Goal: Obtain resource: Download file/media

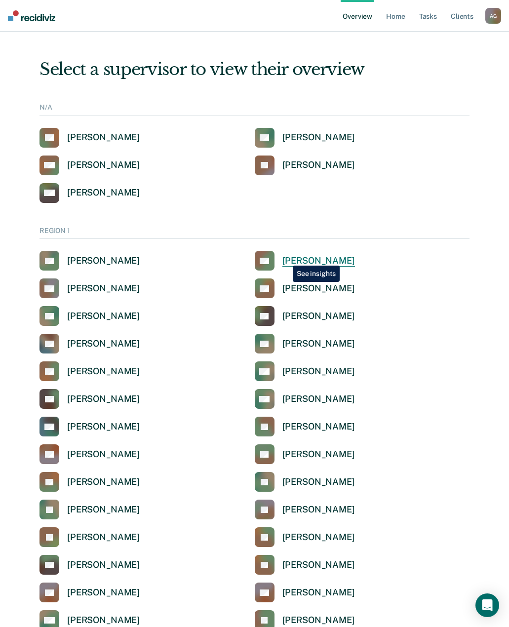
click at [285, 258] on div "Anabel Guy" at bounding box center [318, 260] width 73 height 11
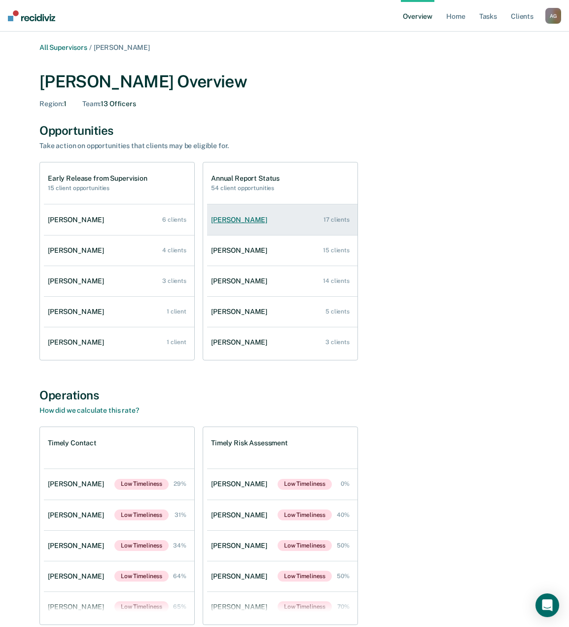
click at [236, 226] on link "Alexis Turner 17 clients" at bounding box center [282, 220] width 151 height 28
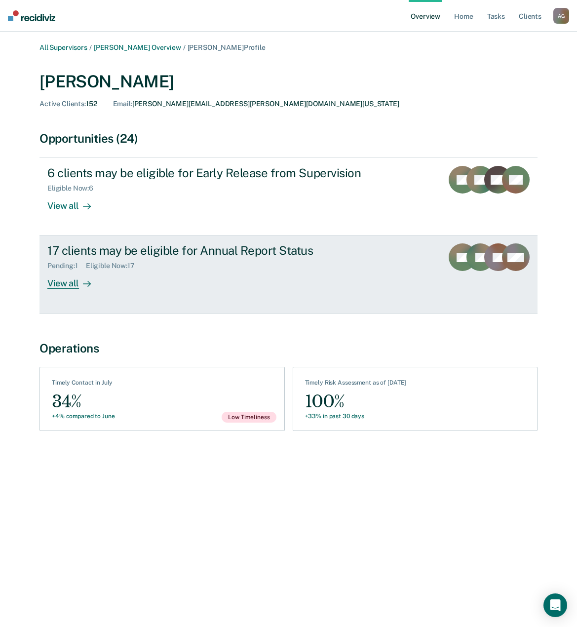
click at [77, 284] on div "View all" at bounding box center [74, 279] width 55 height 19
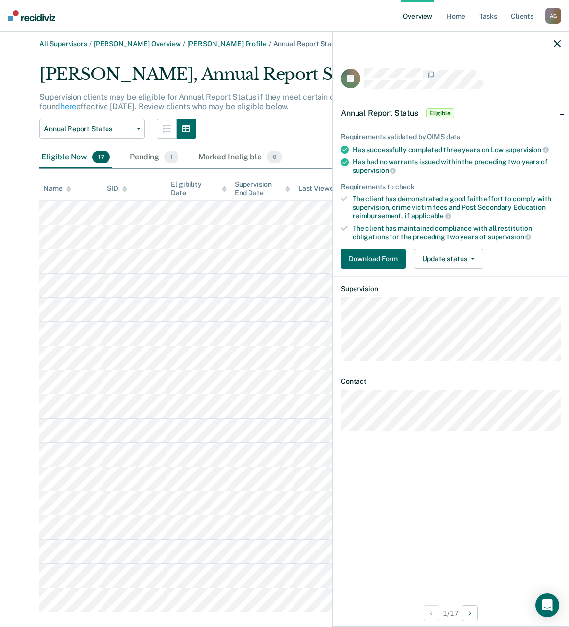
scroll to position [4, 0]
click at [379, 258] on button "Download Form" at bounding box center [373, 259] width 65 height 20
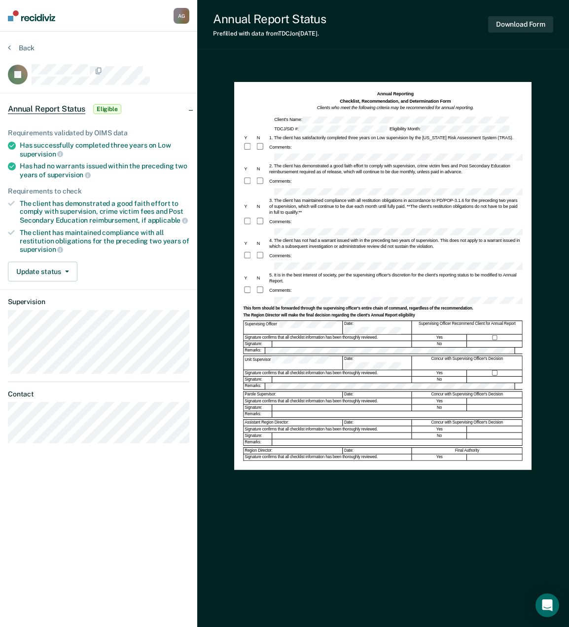
click at [423, 57] on div "Annual Report Status Prefilled with data from TDCJ on 08-12-2025 . Download For…" at bounding box center [383, 313] width 372 height 627
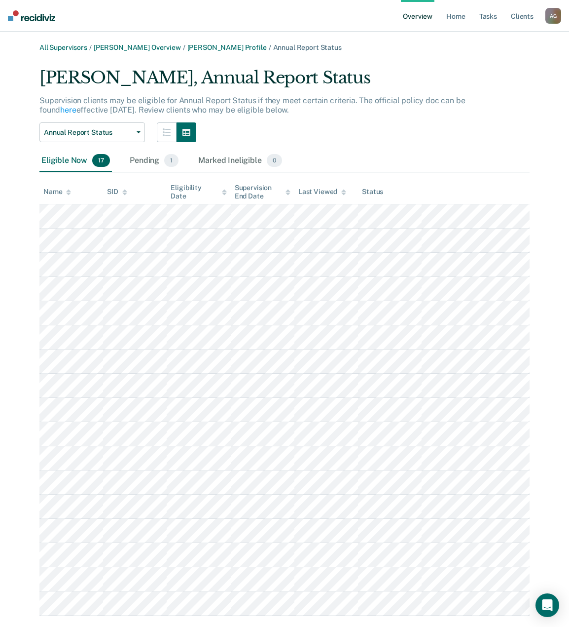
scroll to position [4, 0]
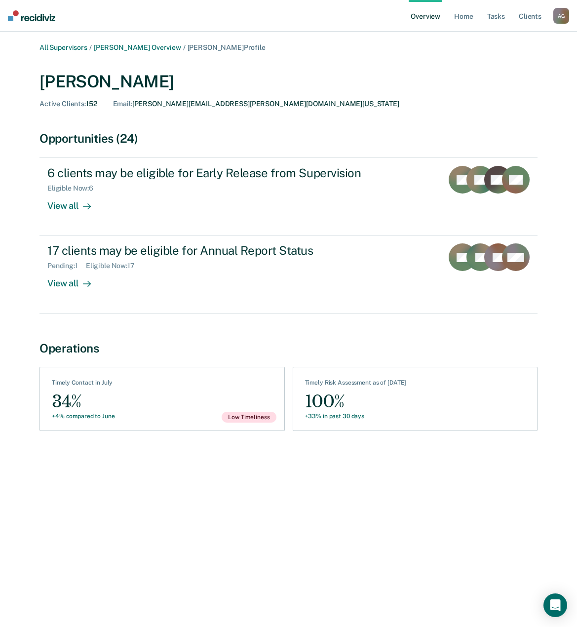
drag, startPoint x: 56, startPoint y: 390, endPoint x: 61, endPoint y: 395, distance: 7.3
click at [57, 391] on div "34%" at bounding box center [83, 401] width 63 height 22
click at [73, 409] on div "34%" at bounding box center [83, 401] width 63 height 22
click at [89, 419] on div "+4% compared to June" at bounding box center [83, 416] width 63 height 7
click at [100, 376] on div "See Clients Timely Contact in July 34% +4% compared to June Low Timeliness" at bounding box center [161, 399] width 245 height 64
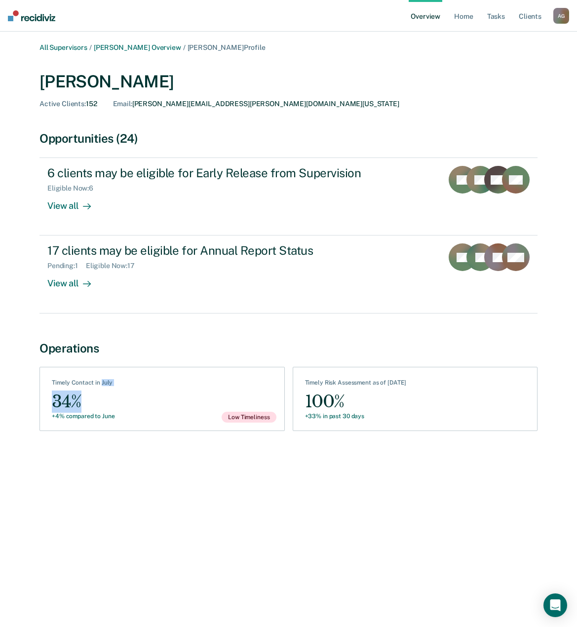
drag, startPoint x: 100, startPoint y: 383, endPoint x: 161, endPoint y: 390, distance: 61.1
click at [160, 390] on div "See Clients Timely Contact in July 34% +4% compared to June Low Timeliness" at bounding box center [161, 399] width 245 height 64
click at [161, 390] on div "See Clients Timely Contact in July 34% +4% compared to June Low Timeliness" at bounding box center [161, 399] width 245 height 64
click at [354, 421] on div "Timely Risk Assessment as of August 11 100% +33% in past 30 days" at bounding box center [356, 400] width 102 height 43
click at [357, 414] on div "+33% in past 30 days" at bounding box center [356, 416] width 102 height 7
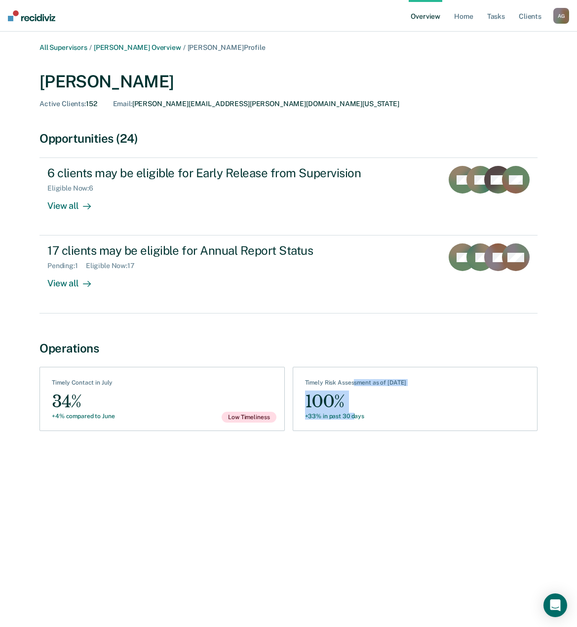
drag, startPoint x: 352, startPoint y: 373, endPoint x: 355, endPoint y: 429, distance: 55.8
click at [355, 429] on div "See Assessments Timely Risk Assessment as of August 11 100% +33% in past 30 days" at bounding box center [415, 399] width 245 height 64
click at [354, 429] on div "See Assessments Timely Risk Assessment as of August 11 100% +33% in past 30 days" at bounding box center [415, 399] width 245 height 64
drag, startPoint x: 376, startPoint y: 418, endPoint x: 338, endPoint y: 405, distance: 41.2
click at [338, 405] on div "Timely Risk Assessment as of August 11 100% +33% in past 30 days" at bounding box center [356, 400] width 102 height 43
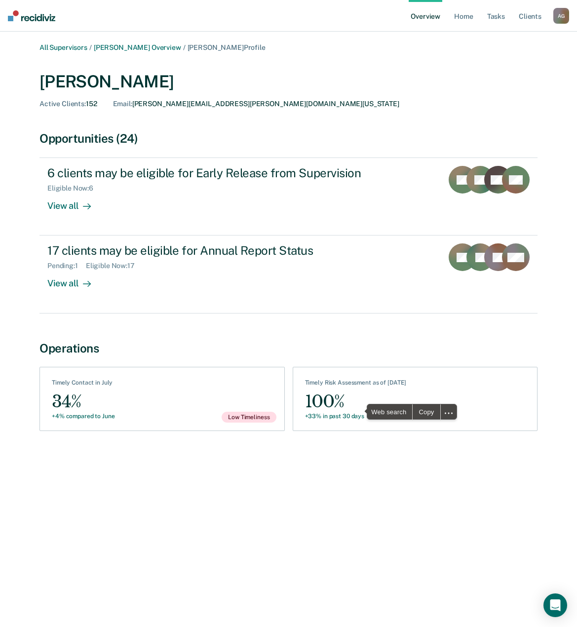
click at [288, 338] on div "All Supervisors / Anabel Guy Overview / Alexis Turner Profile Alexis Turner Act…" at bounding box center [288, 246] width 553 height 407
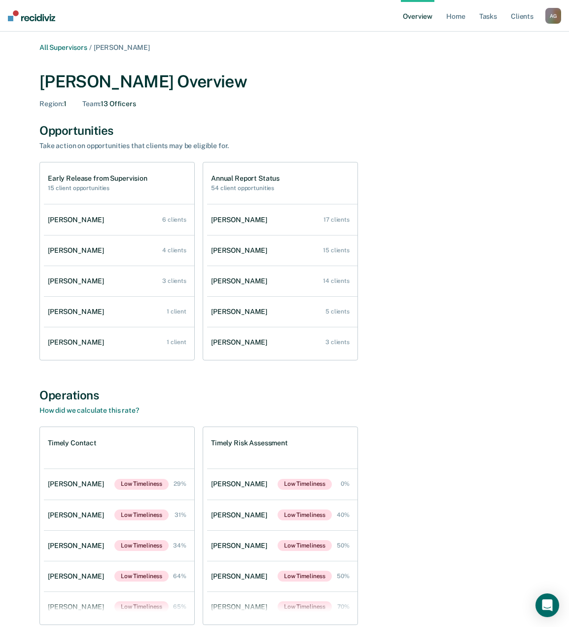
scroll to position [49, 0]
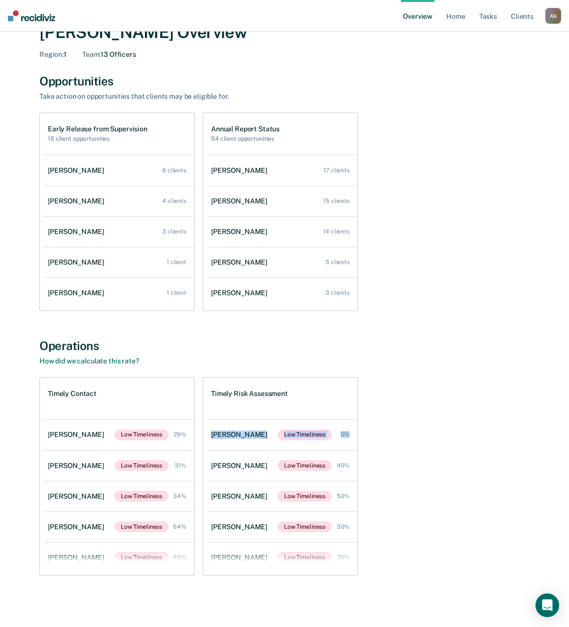
click at [434, 418] on div "Timely Contact Shawn Noorlun Low Timeliness 29% Michael Hayles Low Timeliness 3…" at bounding box center [284, 476] width 490 height 198
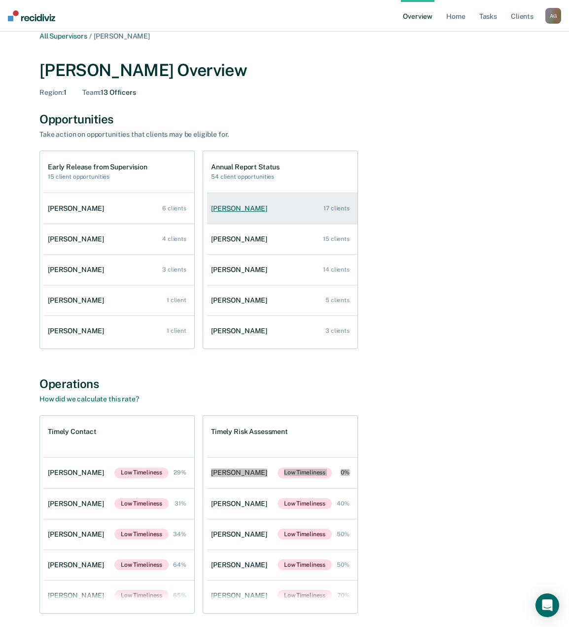
scroll to position [0, 0]
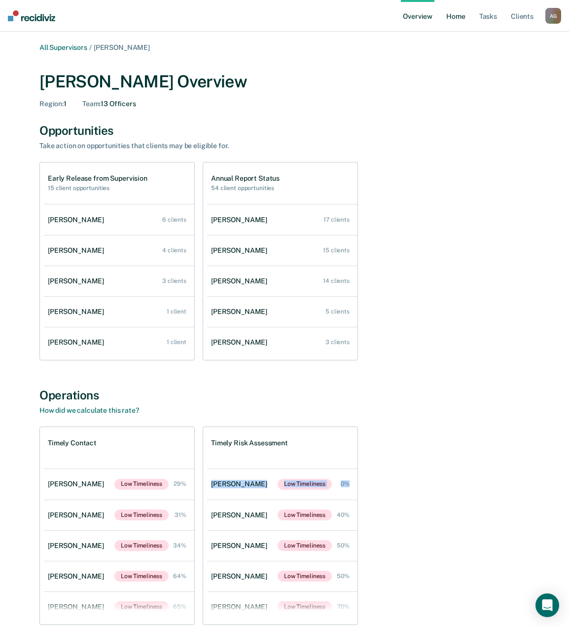
click at [460, 8] on link "Home" at bounding box center [456, 16] width 23 height 32
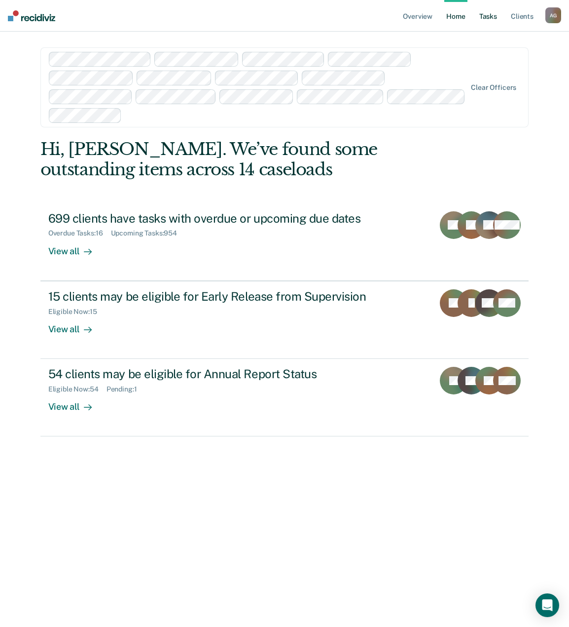
click at [488, 14] on link "Tasks" at bounding box center [489, 16] width 22 height 32
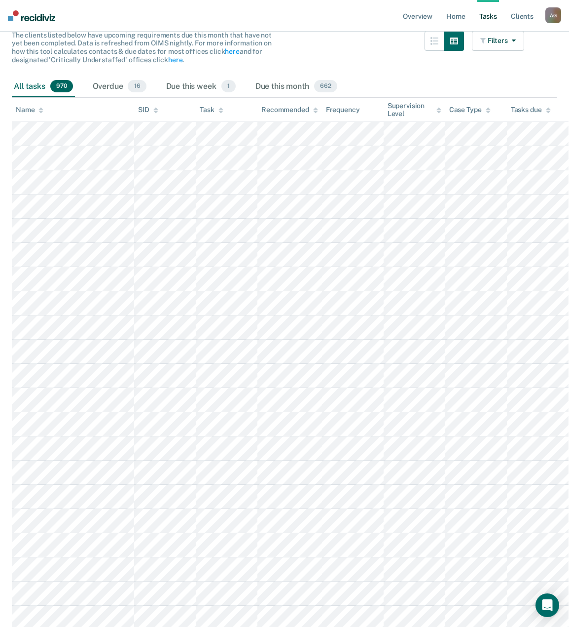
scroll to position [148, 0]
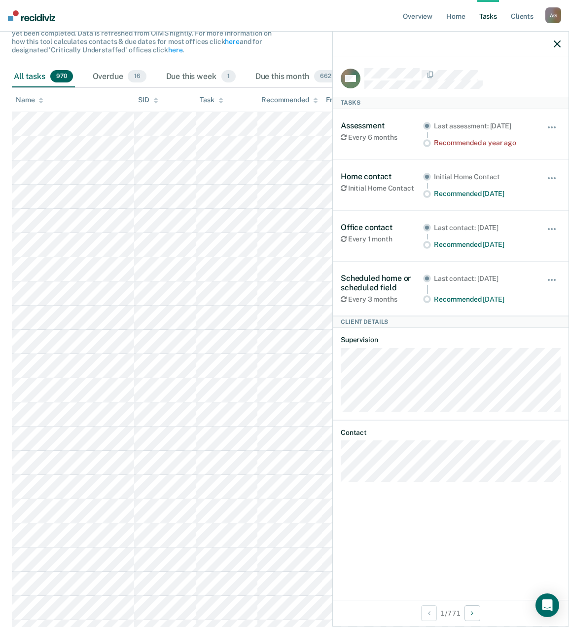
click at [516, 47] on div at bounding box center [451, 44] width 236 height 25
click at [516, 41] on icon "button" at bounding box center [557, 43] width 7 height 7
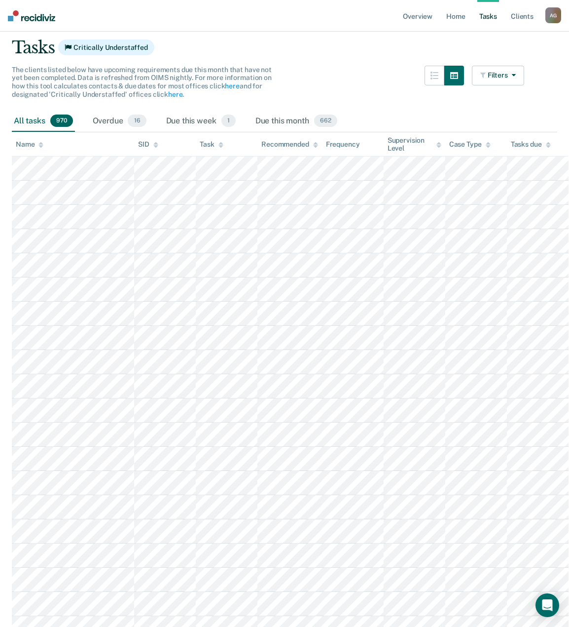
scroll to position [0, 0]
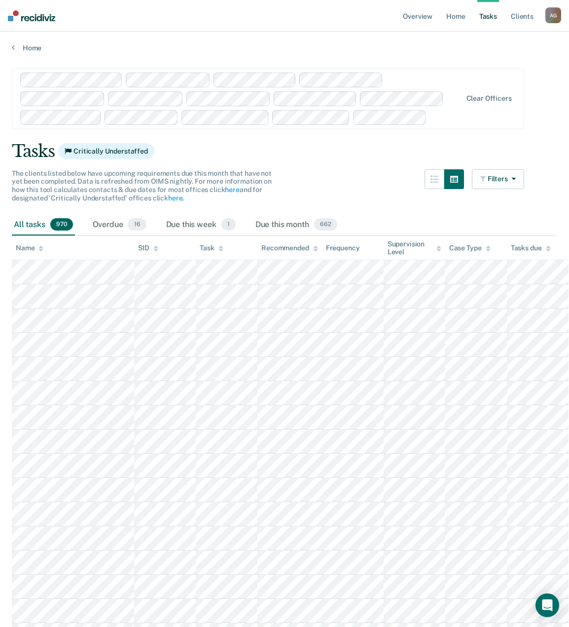
click at [396, 148] on div "Tasks Critically Understaffed" at bounding box center [285, 151] width 546 height 20
click at [436, 177] on button "button" at bounding box center [435, 179] width 20 height 20
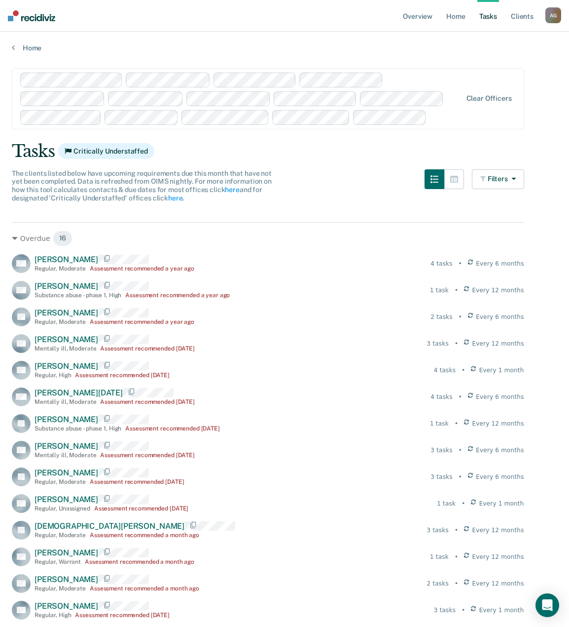
click at [113, 151] on span "Critically Understaffed" at bounding box center [106, 151] width 96 height 16
click at [209, 146] on div "Tasks Critically Understaffed" at bounding box center [285, 151] width 546 height 20
click at [179, 175] on span "The clients listed below have upcoming requirements due this month that have no…" at bounding box center [142, 185] width 260 height 33
drag, startPoint x: 169, startPoint y: 175, endPoint x: 188, endPoint y: 184, distance: 21.2
click at [188, 184] on span "The clients listed below have upcoming requirements due this month that have no…" at bounding box center [142, 185] width 260 height 33
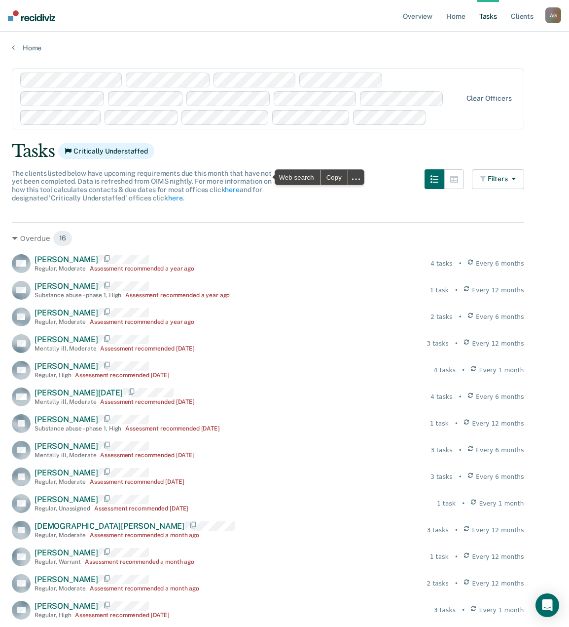
click at [189, 184] on span "The clients listed below have upcoming requirements due this month that have no…" at bounding box center [142, 185] width 260 height 33
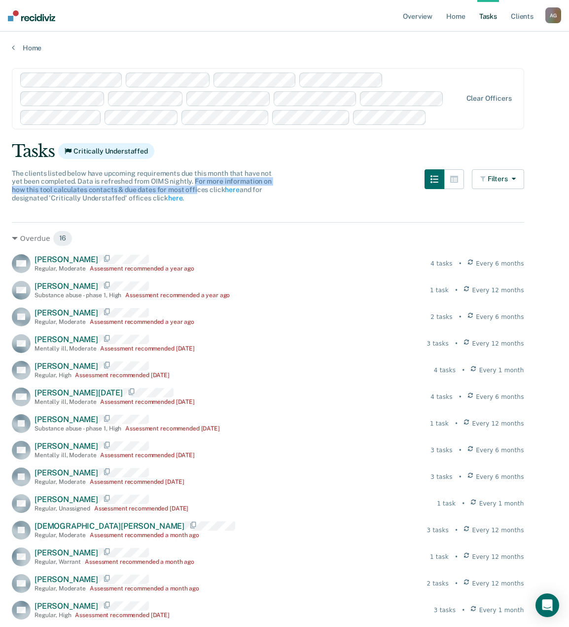
drag, startPoint x: 193, startPoint y: 178, endPoint x: 193, endPoint y: 187, distance: 9.4
click at [193, 187] on span "The clients listed below have upcoming requirements due this month that have no…" at bounding box center [142, 185] width 260 height 33
click at [232, 191] on link "here" at bounding box center [232, 190] width 14 height 8
click at [303, 174] on div "The clients listed below have upcoming requirements due this month that have no…" at bounding box center [268, 191] width 513 height 45
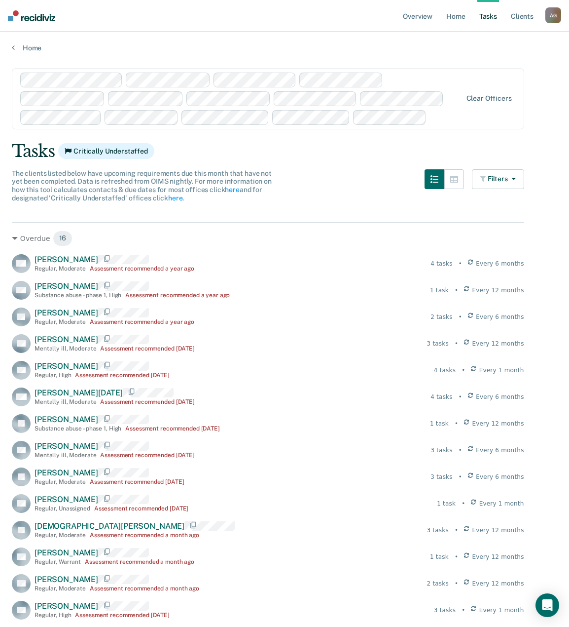
click at [426, 175] on div "The clients listed below have upcoming requirements due this month that have no…" at bounding box center [268, 191] width 513 height 45
click at [512, 10] on link "Client s" at bounding box center [522, 16] width 27 height 32
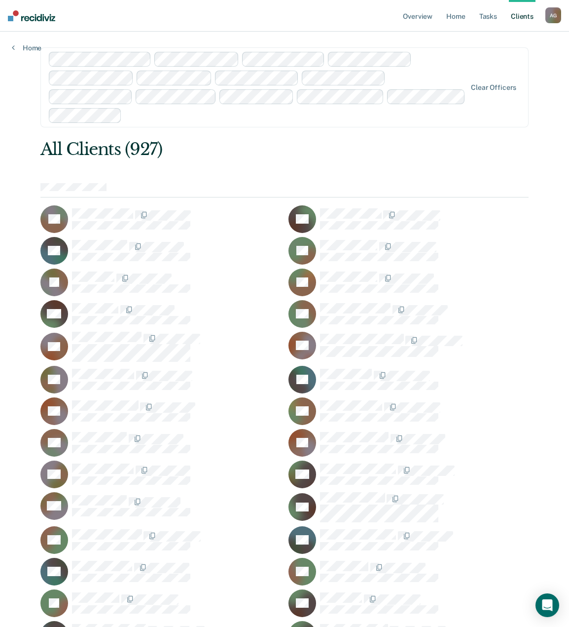
click at [516, 18] on link "Client s" at bounding box center [522, 16] width 27 height 32
click at [516, 14] on link "Client s" at bounding box center [522, 16] width 27 height 32
click at [409, 27] on link "Overview" at bounding box center [418, 16] width 34 height 32
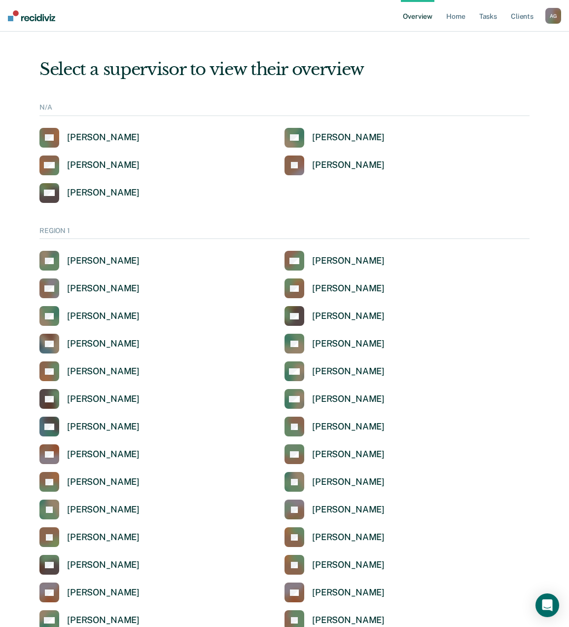
click at [412, 17] on link "Overview" at bounding box center [418, 16] width 34 height 32
click at [335, 260] on div "Anabel Guy" at bounding box center [348, 260] width 73 height 11
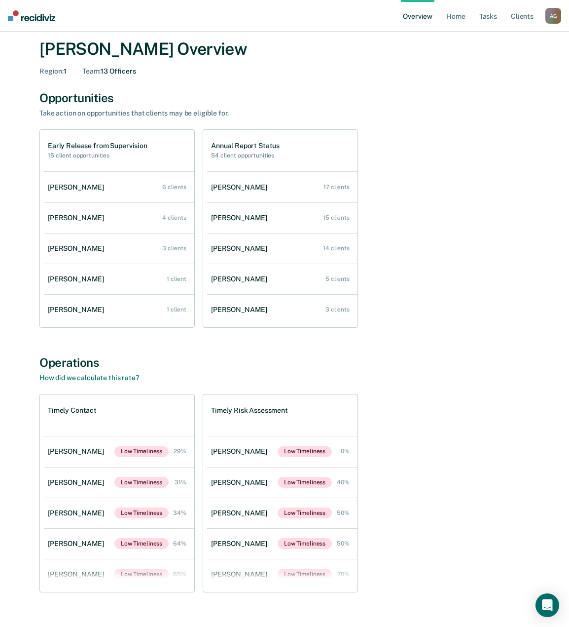
scroll to position [49, 0]
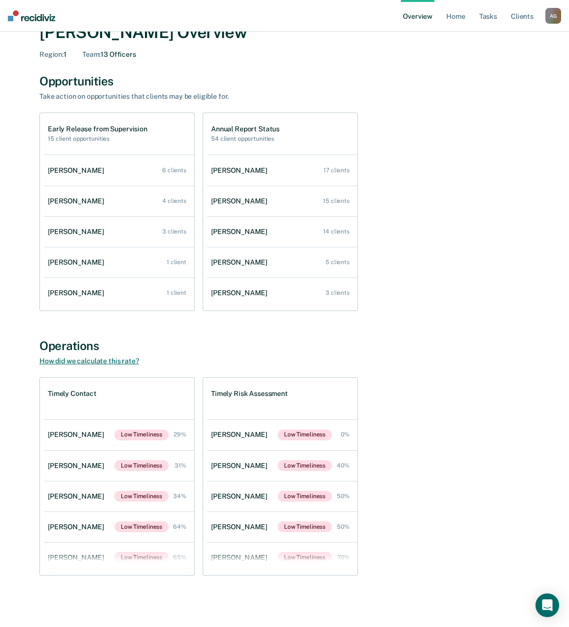
click at [91, 361] on link "How did we calculate this rate?" at bounding box center [89, 361] width 100 height 8
click at [308, 76] on div "Opportunities" at bounding box center [284, 81] width 490 height 14
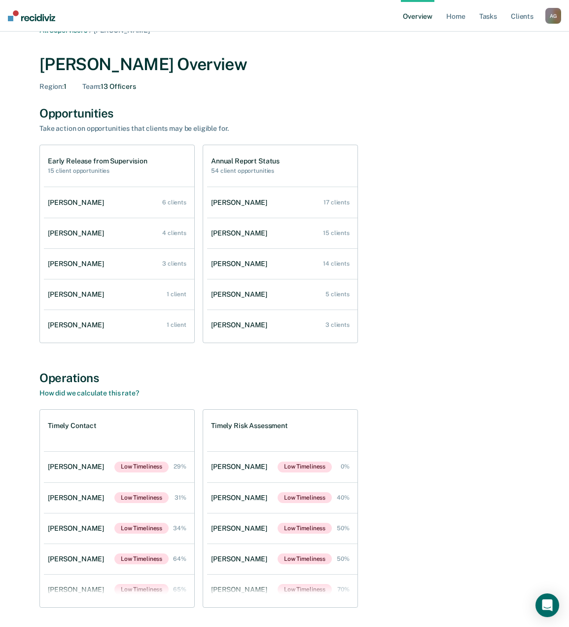
scroll to position [0, 0]
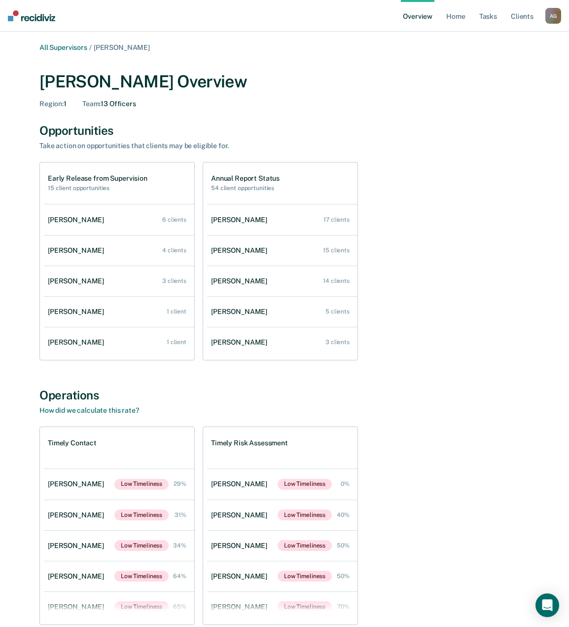
click at [393, 153] on div "Opportunities Take action on opportunities that clients may be eligible for. Ea…" at bounding box center [284, 241] width 490 height 237
click at [259, 219] on link "Alexis Turner 17 clients" at bounding box center [282, 220] width 151 height 28
click at [311, 112] on div "Anabel Guy Overview Region : 1 Team : 13 Officers" at bounding box center [284, 88] width 490 height 56
click at [429, 287] on div "Early Release from Supervision 15 client opportunities Alexis Turner 6 clients …" at bounding box center [284, 261] width 490 height 198
click at [414, 299] on div "Early Release from Supervision 15 client opportunities Alexis Turner 6 clients …" at bounding box center [284, 261] width 490 height 198
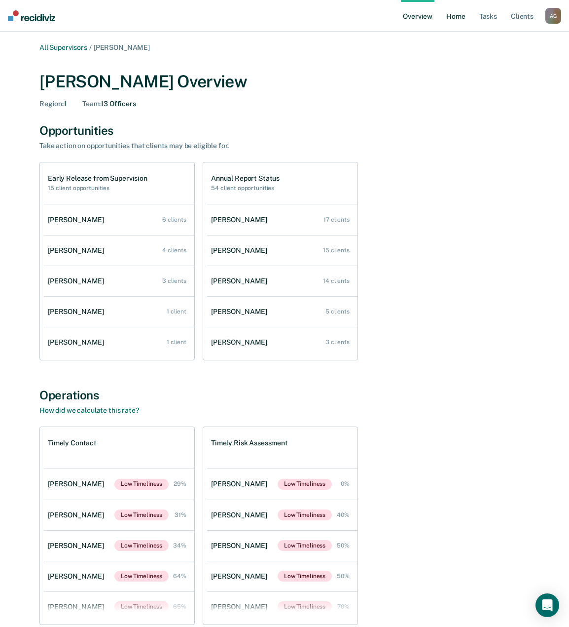
click at [459, 15] on link "Home" at bounding box center [456, 16] width 23 height 32
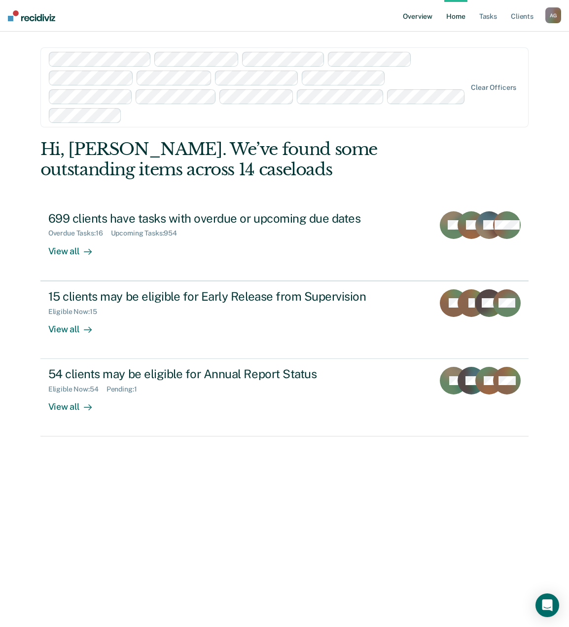
click at [425, 16] on link "Overview" at bounding box center [418, 16] width 34 height 32
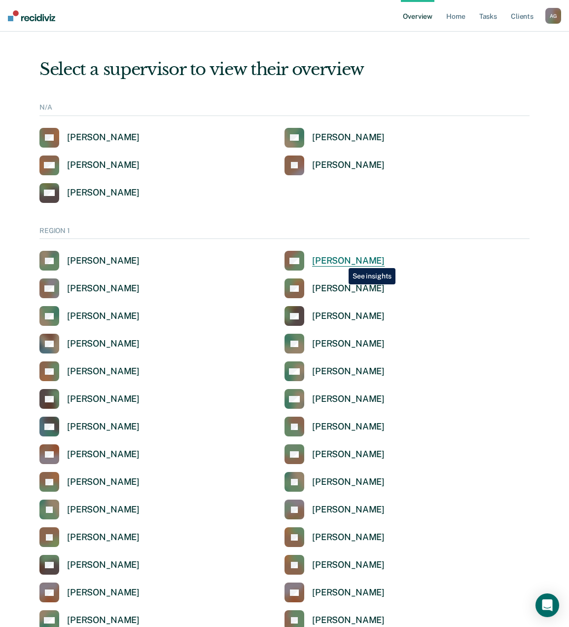
click at [341, 261] on div "Anabel Guy" at bounding box center [348, 260] width 73 height 11
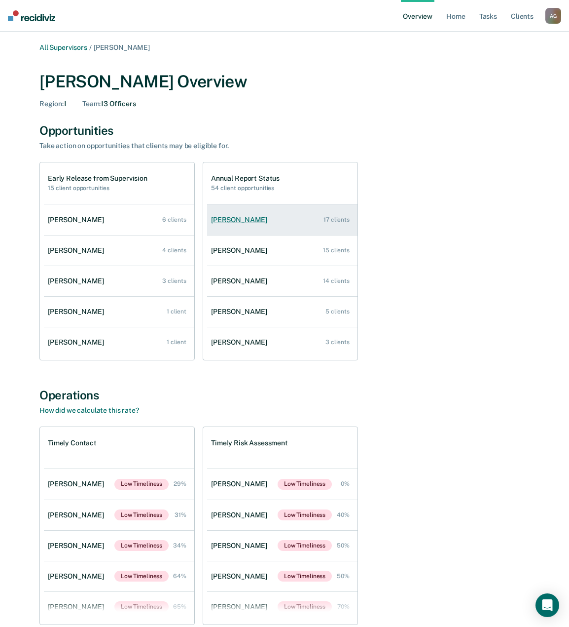
click at [233, 220] on div "Alexis Turner" at bounding box center [241, 220] width 60 height 8
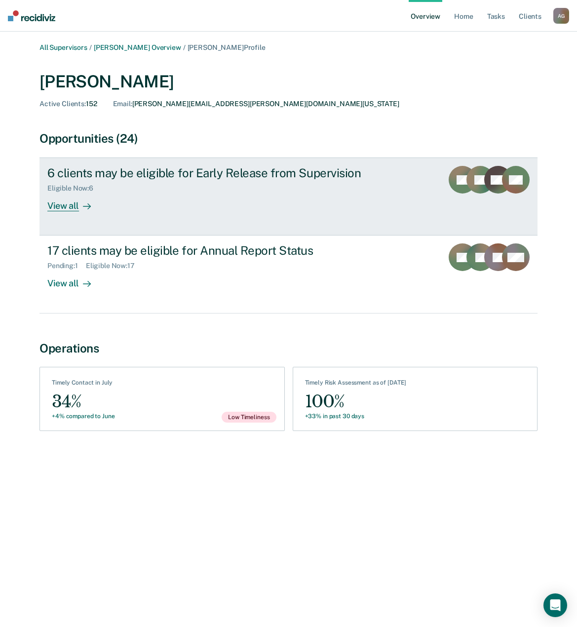
click at [75, 203] on div "View all" at bounding box center [74, 201] width 55 height 19
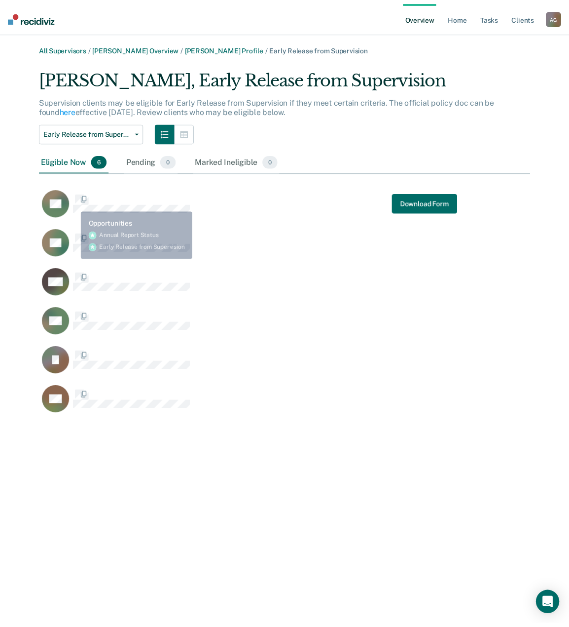
scroll to position [350, 490]
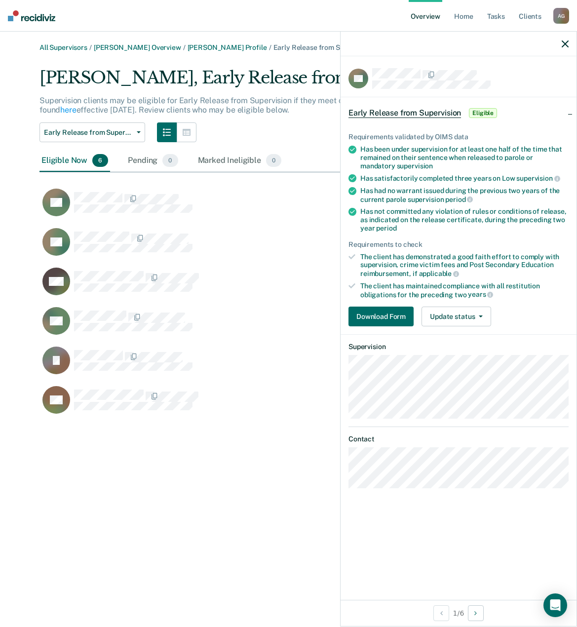
click at [312, 246] on div "RL" at bounding box center [251, 241] width 424 height 29
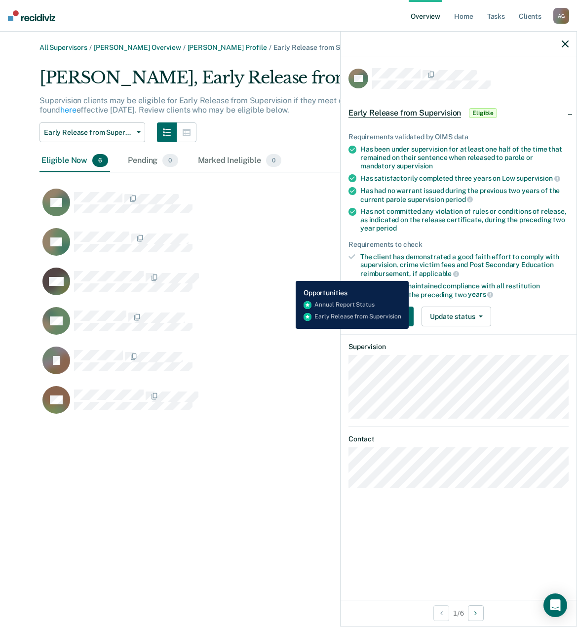
click at [288, 273] on div "BW Download Form" at bounding box center [251, 281] width 424 height 29
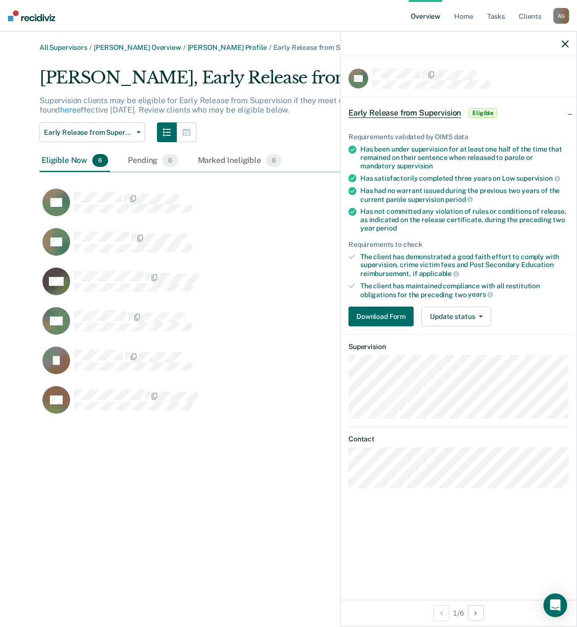
click at [396, 115] on span "Early Release from Supervision" at bounding box center [404, 113] width 113 height 10
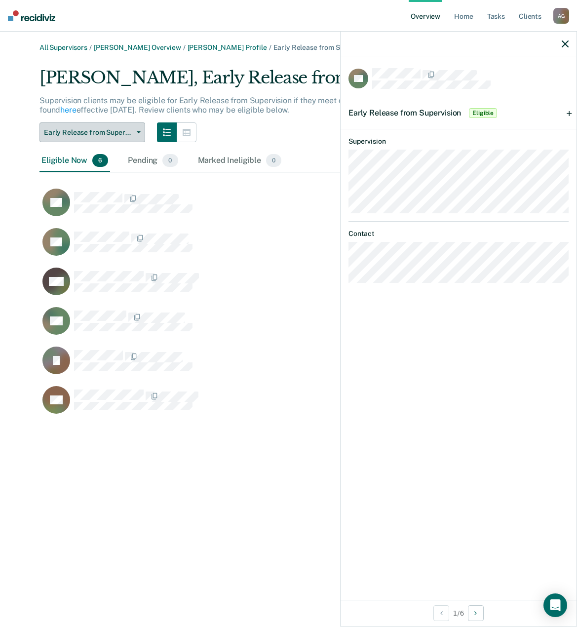
click at [65, 127] on button "Early Release from Supervision" at bounding box center [92, 132] width 106 height 20
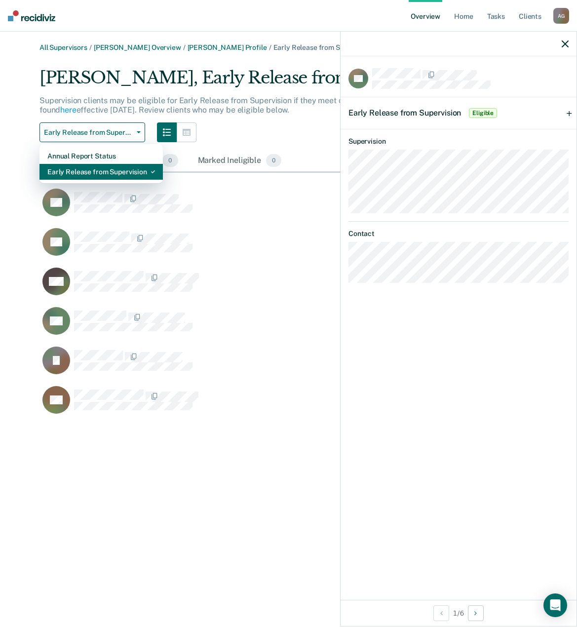
click at [85, 169] on div "Early Release from Supervision" at bounding box center [101, 172] width 108 height 16
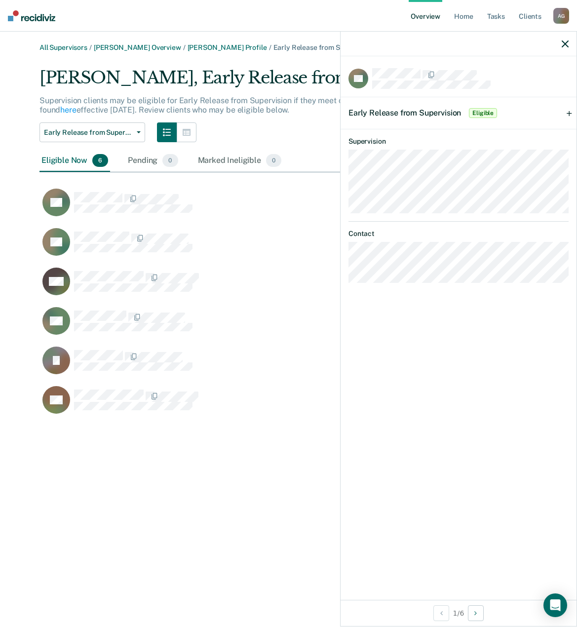
click at [260, 220] on div "PR" at bounding box center [257, 207] width 436 height 39
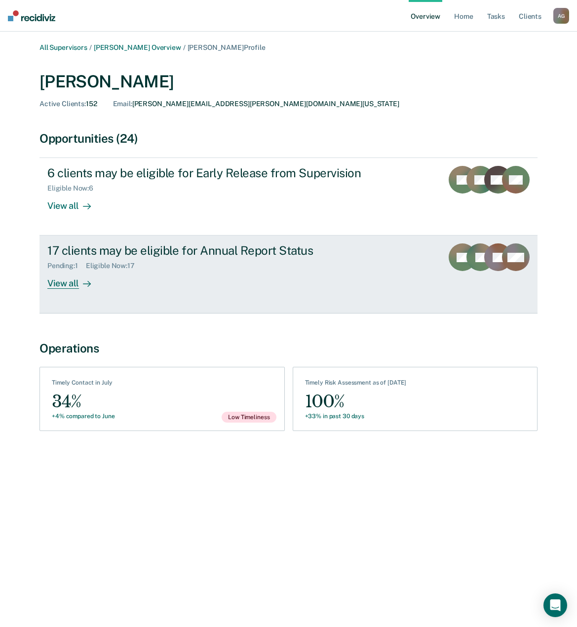
click at [74, 283] on div "View all" at bounding box center [74, 279] width 55 height 19
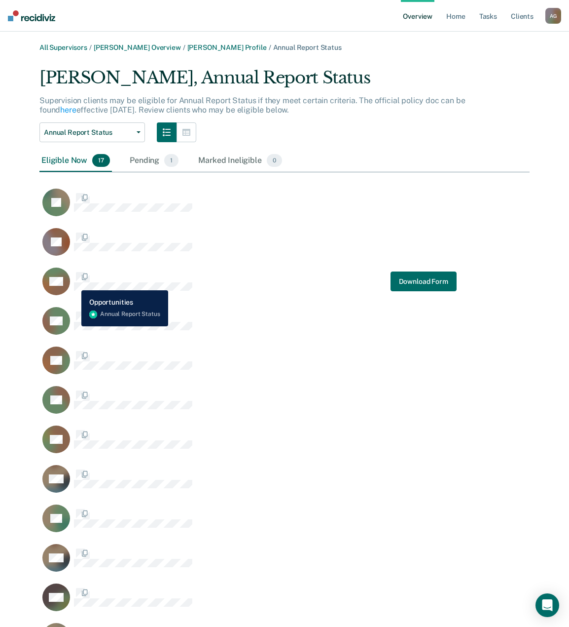
scroll to position [784, 483]
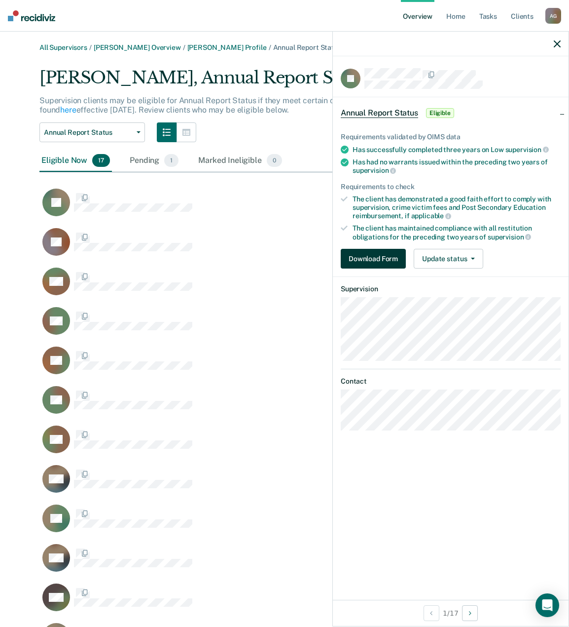
click at [380, 261] on button "Download Form" at bounding box center [373, 259] width 65 height 20
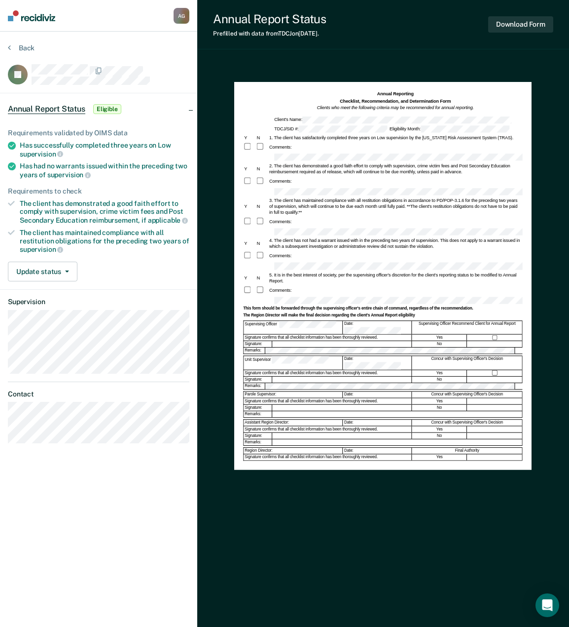
click at [305, 376] on div at bounding box center [342, 379] width 139 height 6
click at [310, 372] on form "Annual Reporting Checklist, Recommendation, and Determination Form Clients who …" at bounding box center [383, 282] width 279 height 383
click at [304, 426] on div "Signature confirms that all checklist information has been thoroughly reviewed." at bounding box center [328, 429] width 168 height 6
click at [126, 40] on section "Back JD Annual Report Status Eligible Requirements validated by OIMS data Has s…" at bounding box center [98, 247] width 197 height 431
click at [24, 46] on button "Back" at bounding box center [21, 47] width 27 height 9
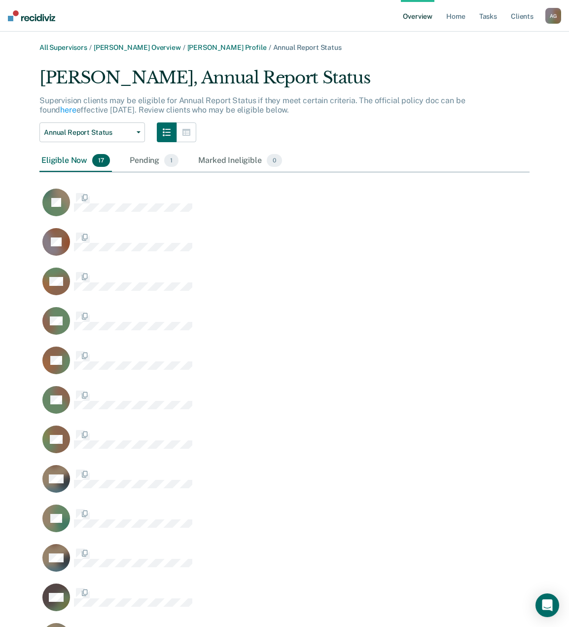
scroll to position [784, 483]
click at [365, 127] on div "Annual Report Status Annual Report Status Early Release from Supervision" at bounding box center [284, 132] width 490 height 20
click at [433, 42] on main "All Supervisors / Anabel Guy Overview / Alexis Turner Profile / Annual Report S…" at bounding box center [284, 461] width 569 height 859
click at [359, 136] on div "Annual Report Status Annual Report Status Early Release from Supervision" at bounding box center [284, 132] width 490 height 20
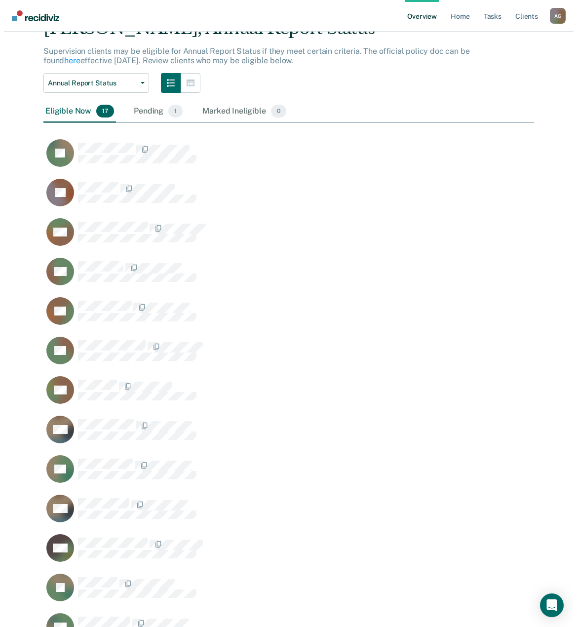
scroll to position [0, 0]
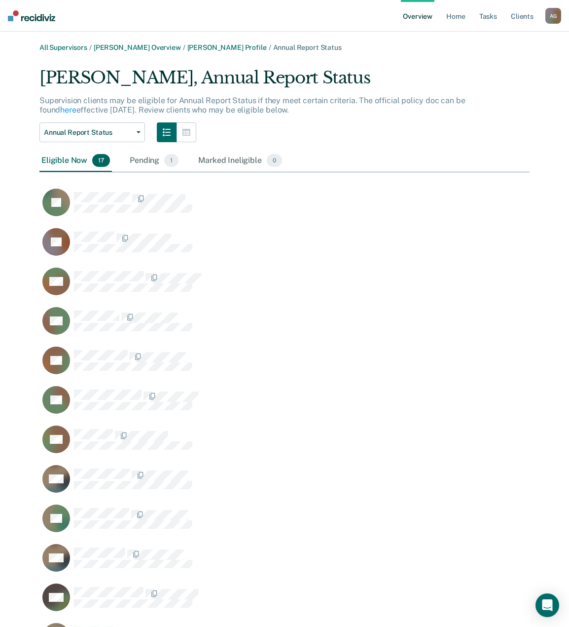
click at [291, 121] on div "Supervision clients may be eligible for Annual Report Status if they meet certa…" at bounding box center [284, 109] width 490 height 27
click at [291, 120] on div "Supervision clients may be eligible for Annual Report Status if they meet certa…" at bounding box center [284, 109] width 490 height 27
click at [291, 121] on div "Supervision clients may be eligible for Annual Report Status if they meet certa…" at bounding box center [284, 109] width 490 height 27
click at [384, 127] on div "Annual Report Status Annual Report Status Early Release from Supervision" at bounding box center [284, 132] width 490 height 20
click at [144, 162] on div "Pending 1" at bounding box center [154, 161] width 53 height 22
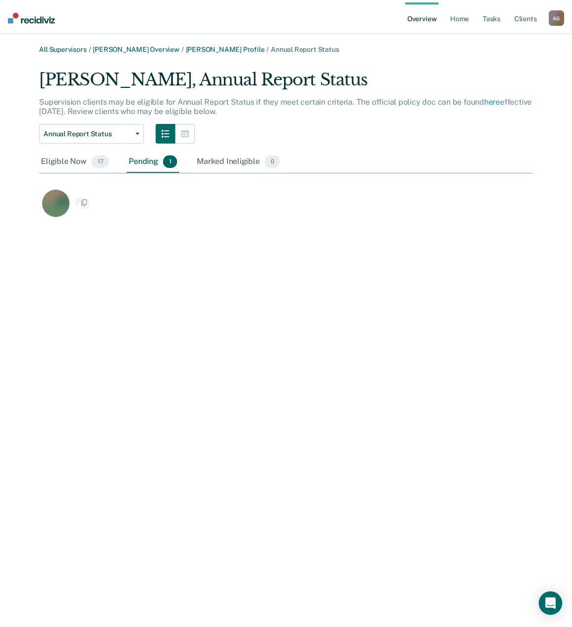
scroll to position [8, 8]
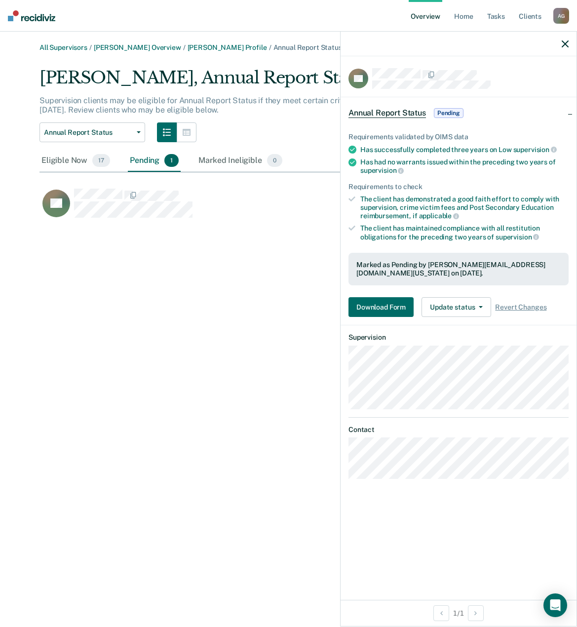
click at [246, 292] on div "All Supervisors / Anabel Guy Overview / Alexis Turner Profile / Annual Report S…" at bounding box center [288, 319] width 553 height 552
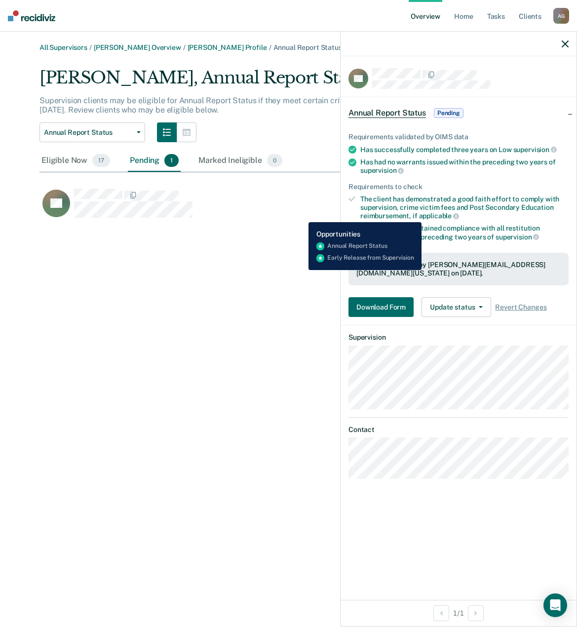
click at [291, 221] on div "PR Download Form" at bounding box center [257, 207] width 436 height 39
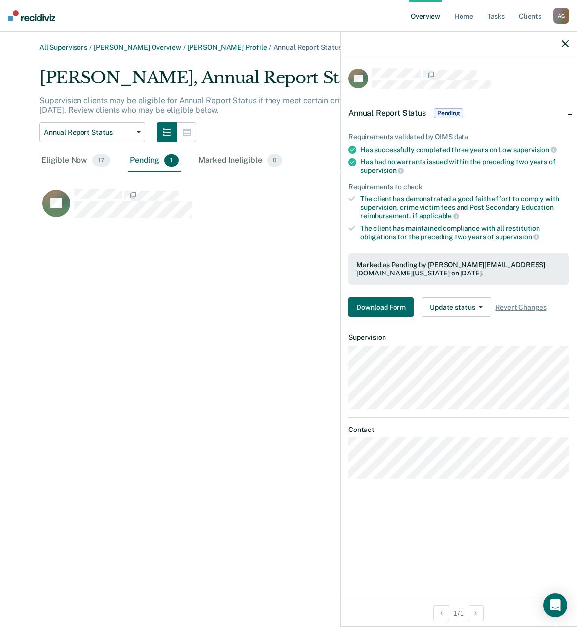
click at [219, 249] on div "All Supervisors / Anabel Guy Overview / Alexis Turner Profile / Annual Report S…" at bounding box center [288, 319] width 553 height 552
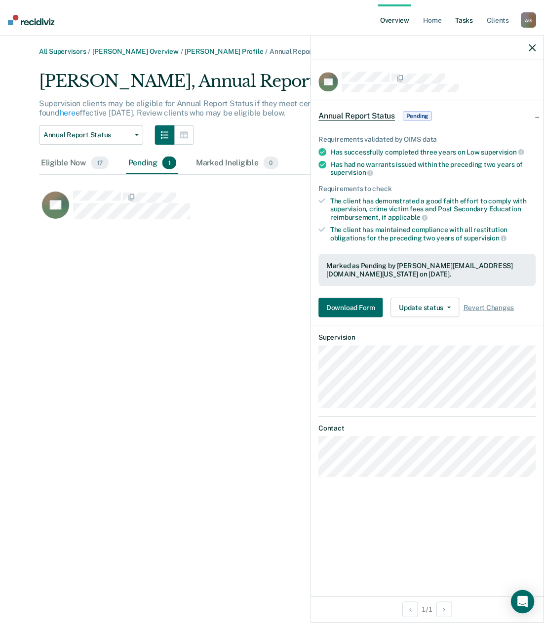
scroll to position [152, 448]
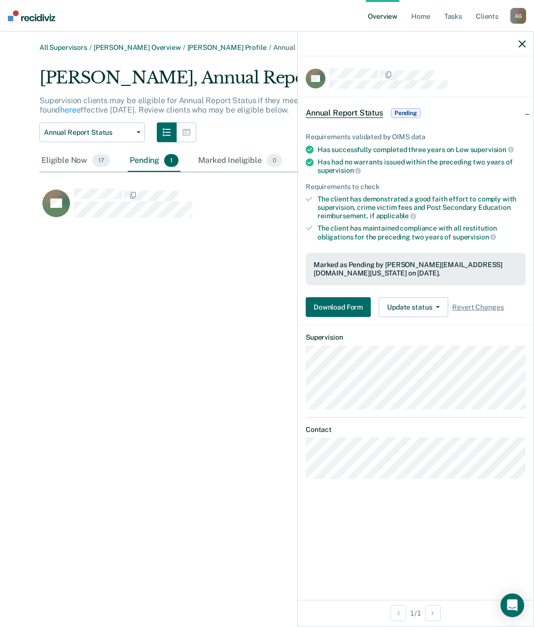
click at [87, 595] on div "All Supervisors / Anabel Guy Overview / Alexis Turner Profile / Annual Report S…" at bounding box center [267, 319] width 511 height 552
click at [174, 397] on div "All Supervisors / Anabel Guy Overview / Alexis Turner Profile / Annual Report S…" at bounding box center [267, 319] width 511 height 552
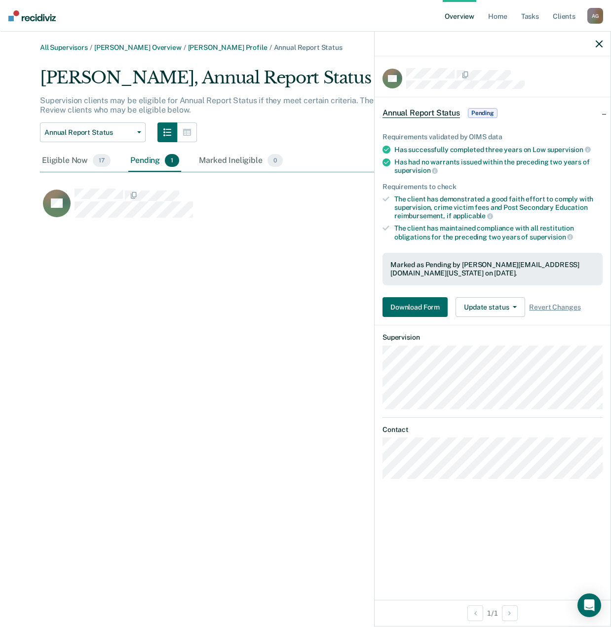
scroll to position [152, 525]
